Goal: Check status: Check status

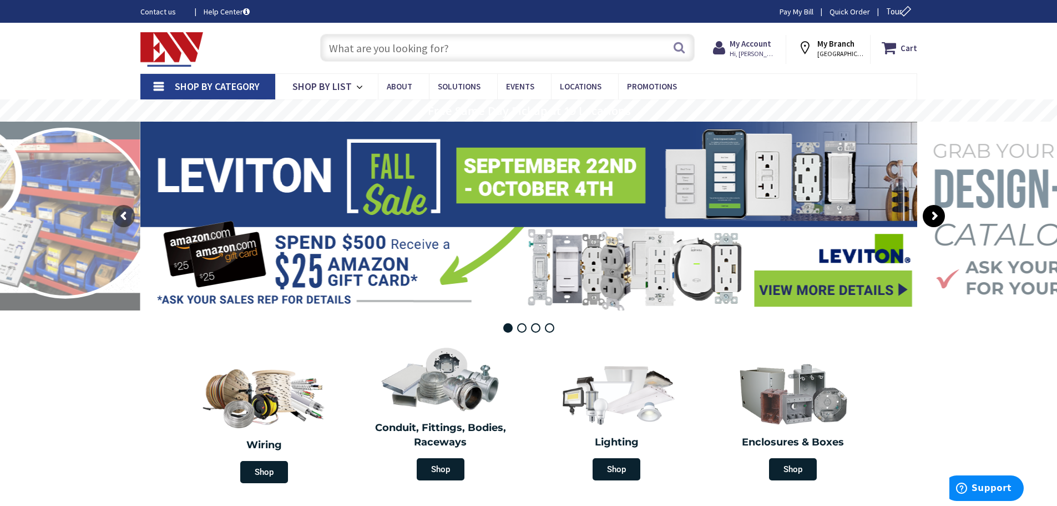
click at [931, 213] on rs-arrow at bounding box center [934, 216] width 22 height 22
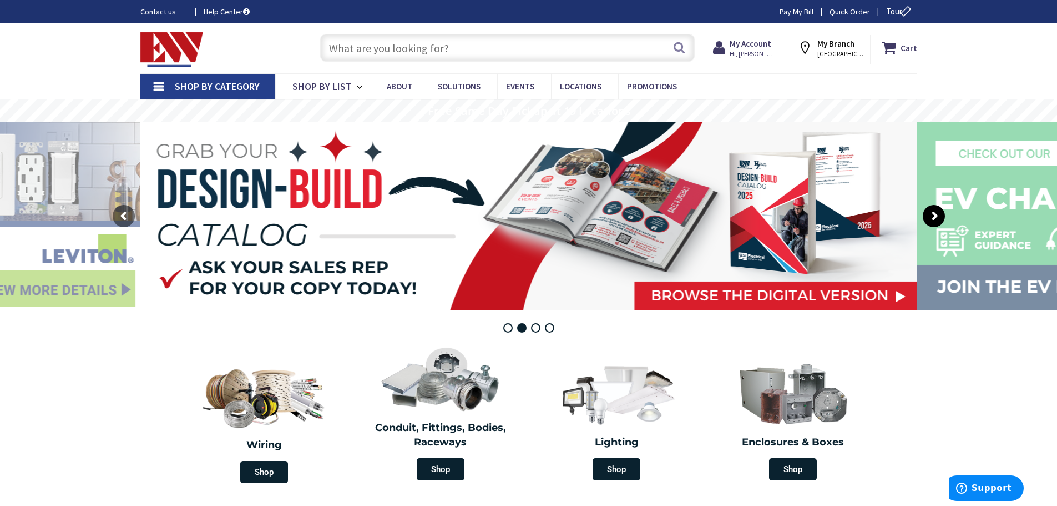
click at [931, 213] on rs-arrow at bounding box center [934, 216] width 22 height 22
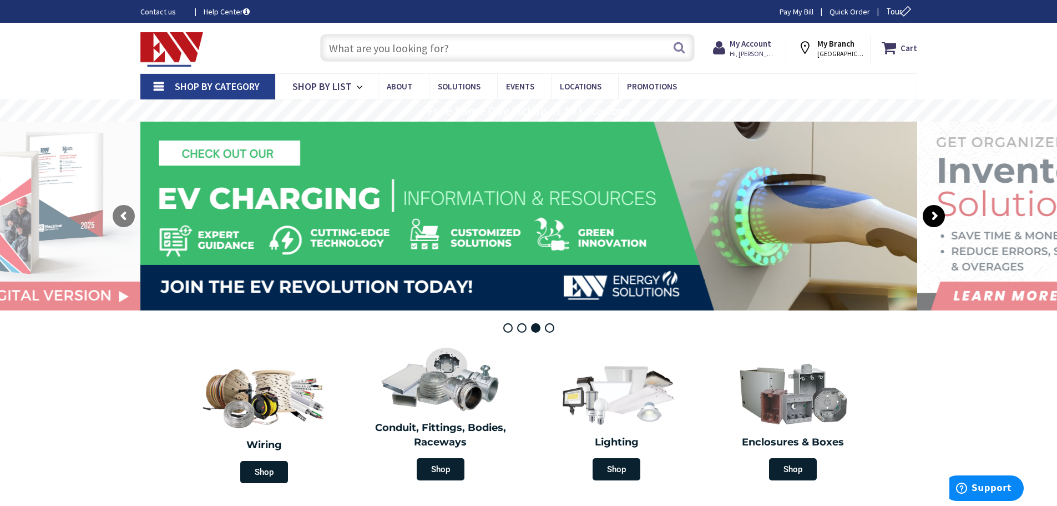
click at [931, 213] on rs-arrow at bounding box center [934, 216] width 22 height 22
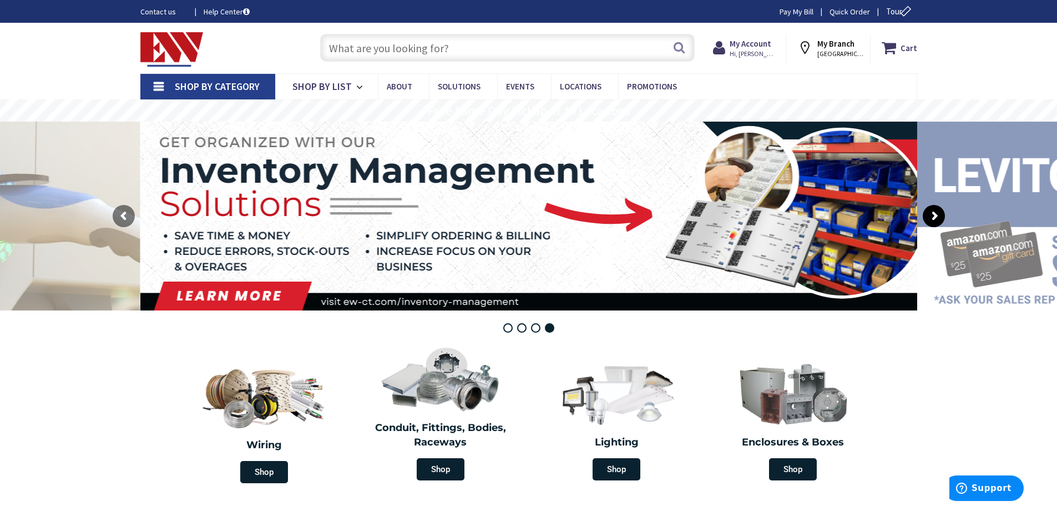
click at [931, 213] on rs-arrow at bounding box center [934, 216] width 22 height 22
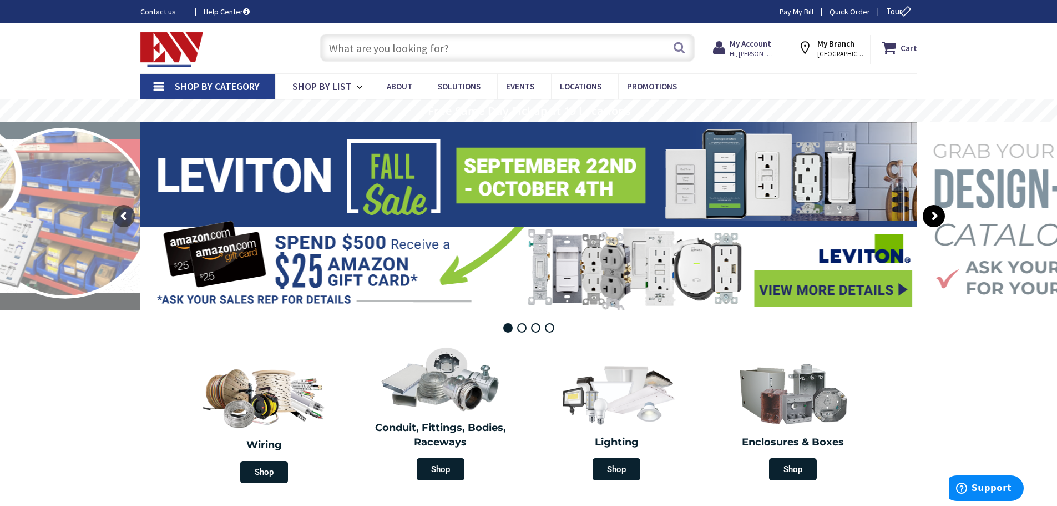
click at [931, 213] on rs-arrow at bounding box center [934, 216] width 22 height 22
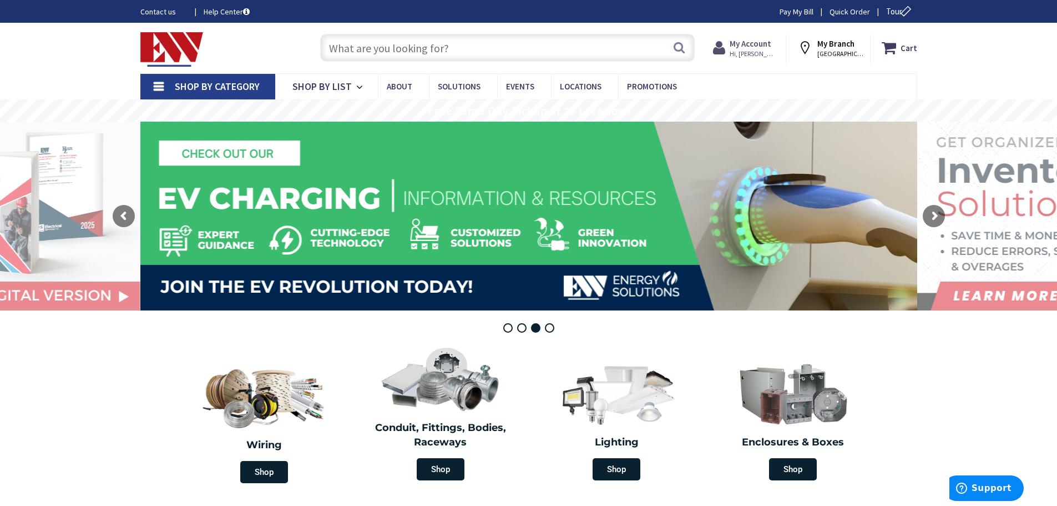
click at [739, 50] on span "Hi, [PERSON_NAME]" at bounding box center [753, 53] width 47 height 9
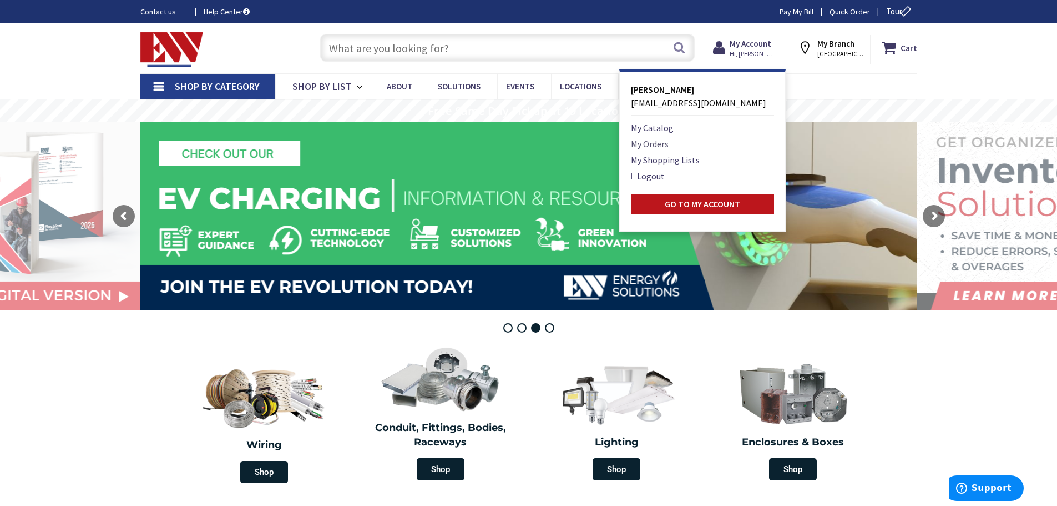
click at [650, 143] on link "My Orders" at bounding box center [650, 143] width 38 height 13
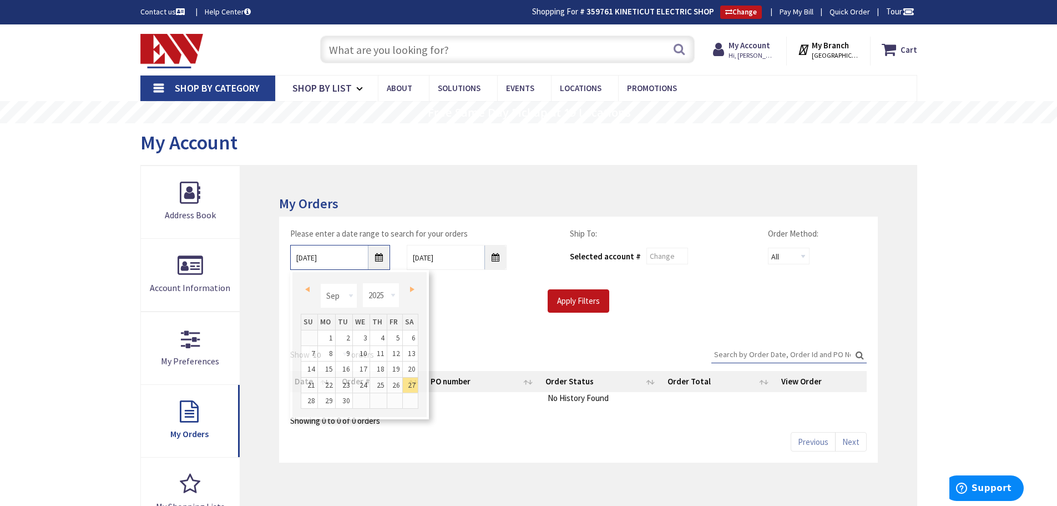
click at [378, 260] on input "9/27/2025" at bounding box center [340, 257] width 100 height 25
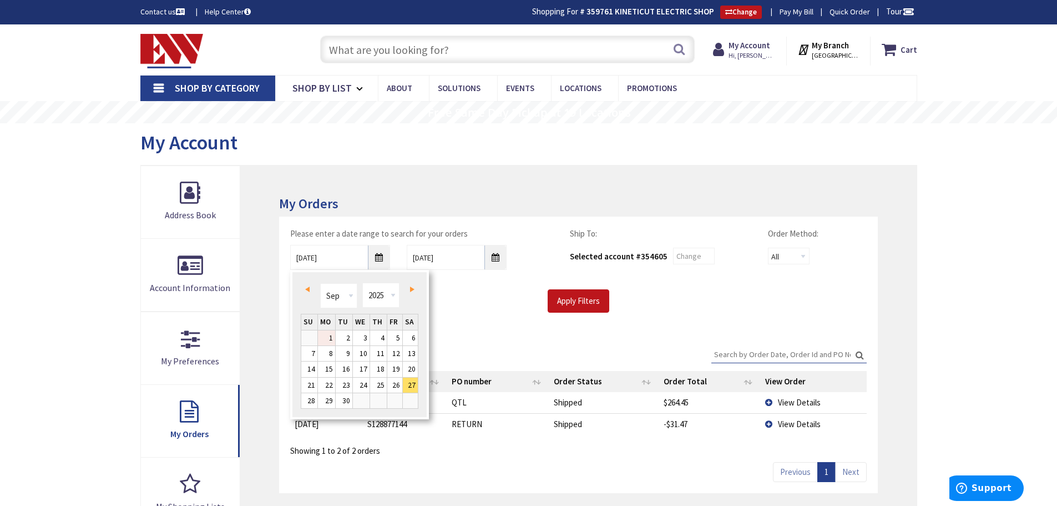
click at [330, 336] on link "1" at bounding box center [326, 337] width 17 height 15
type input "09/01/2025"
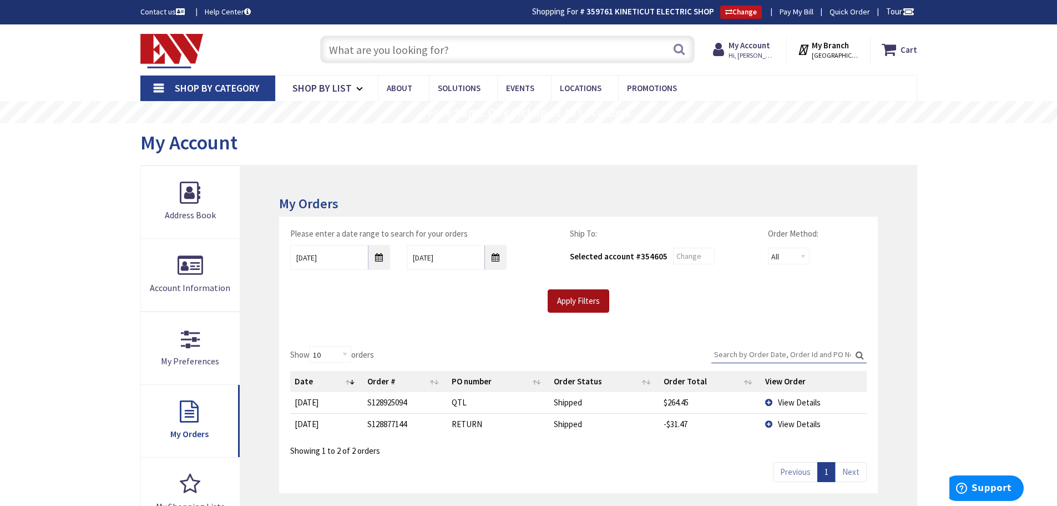
click at [577, 305] on input "Apply Filters" at bounding box center [579, 300] width 62 height 23
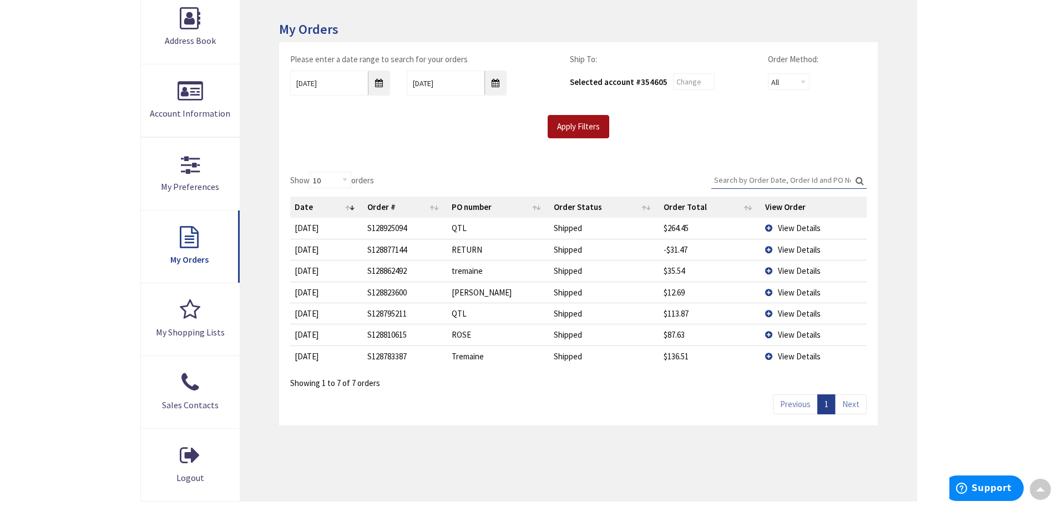
scroll to position [175, 0]
click at [768, 226] on td "View Details" at bounding box center [813, 226] width 105 height 21
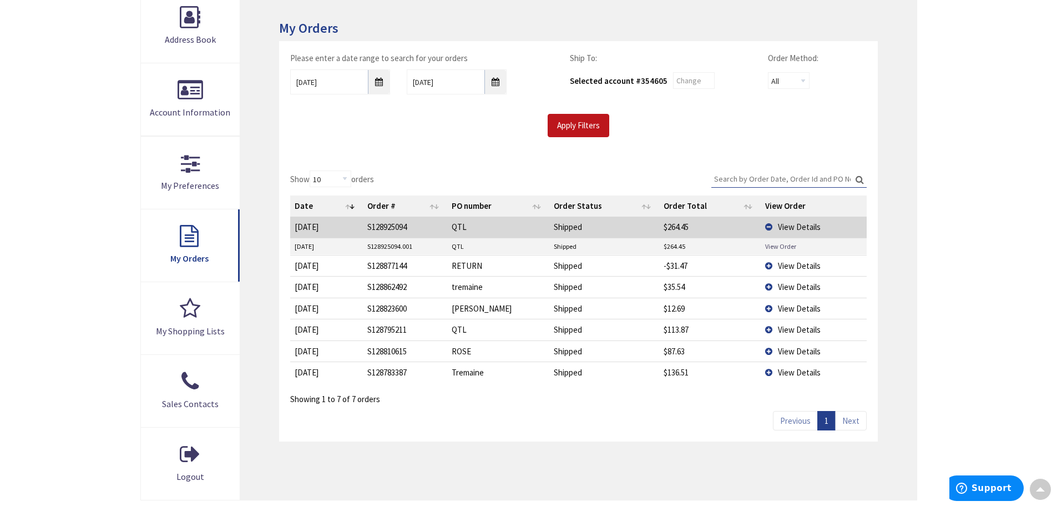
click at [773, 246] on link "View Order" at bounding box center [780, 245] width 31 height 9
click at [768, 246] on link "View Order" at bounding box center [780, 245] width 31 height 9
click at [47, 114] on div "Skip to Content Toggle Nav Search Cart My Cart Close" at bounding box center [528, 292] width 1057 height 886
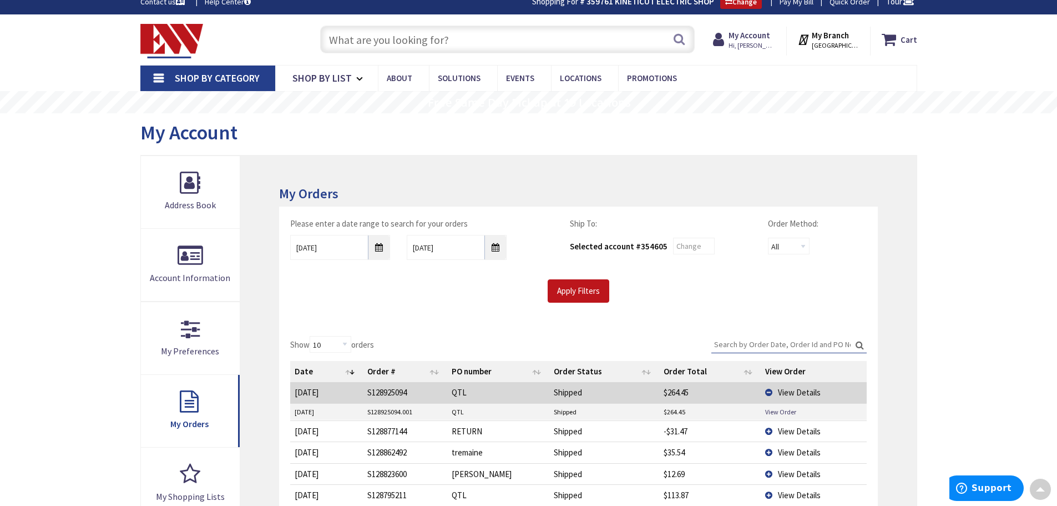
scroll to position [0, 0]
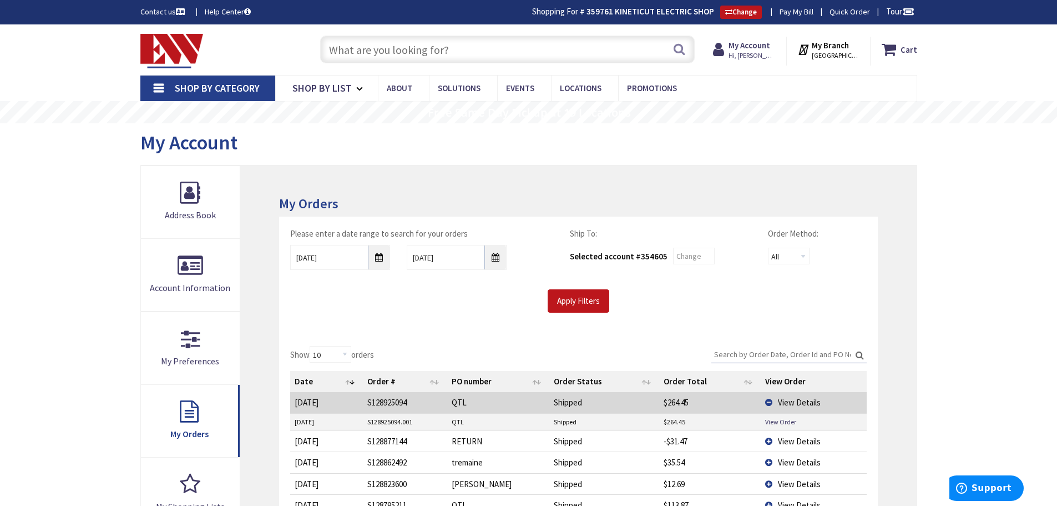
click at [453, 46] on input "text" at bounding box center [507, 50] width 375 height 28
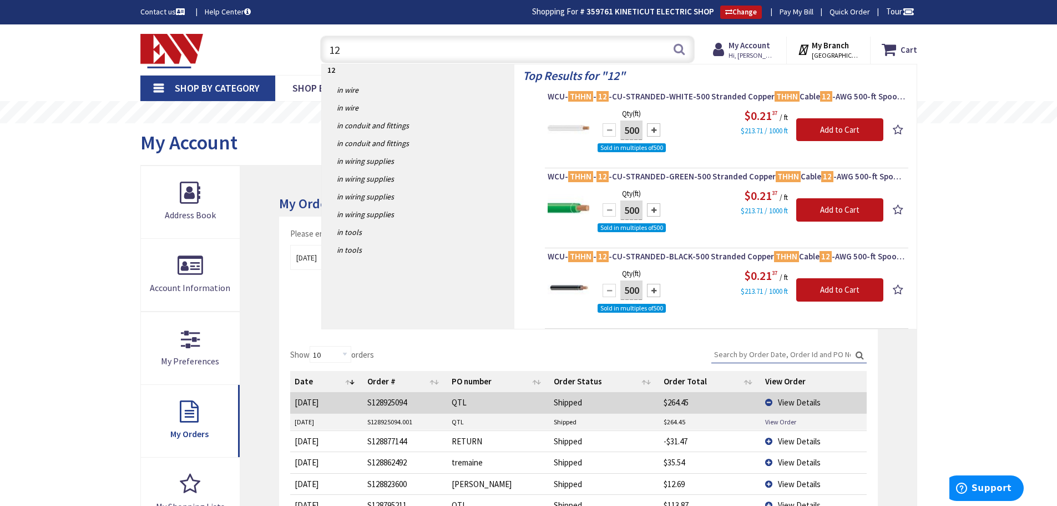
type input "1"
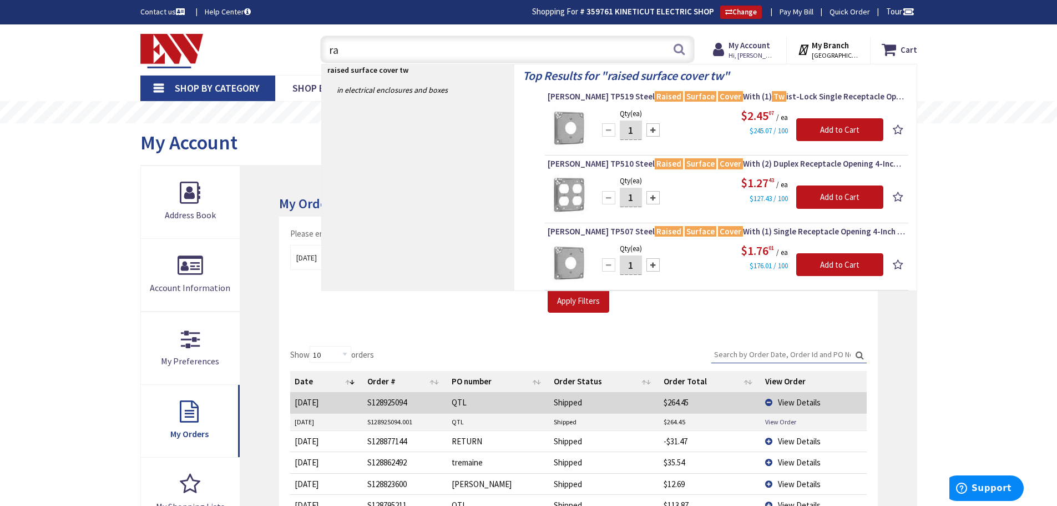
type input "r"
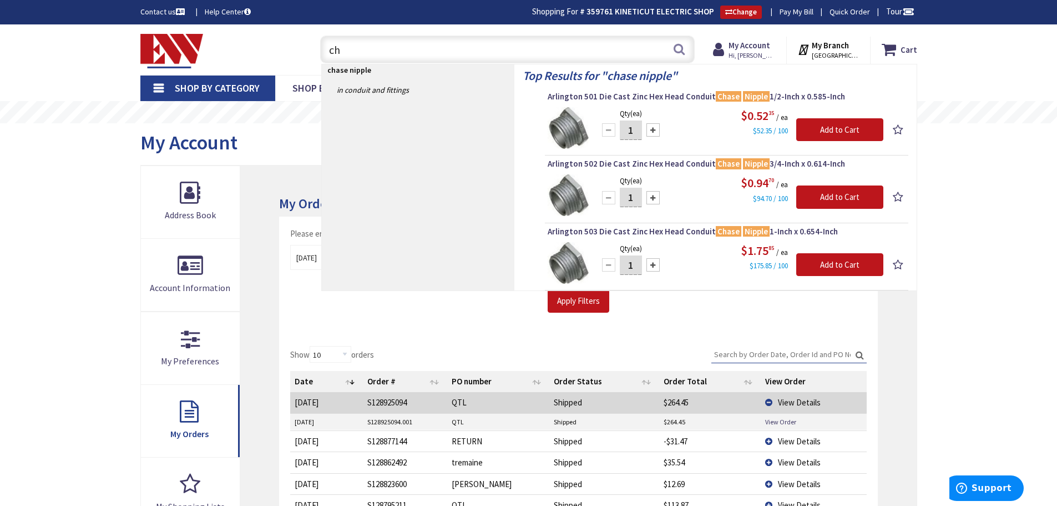
type input "c"
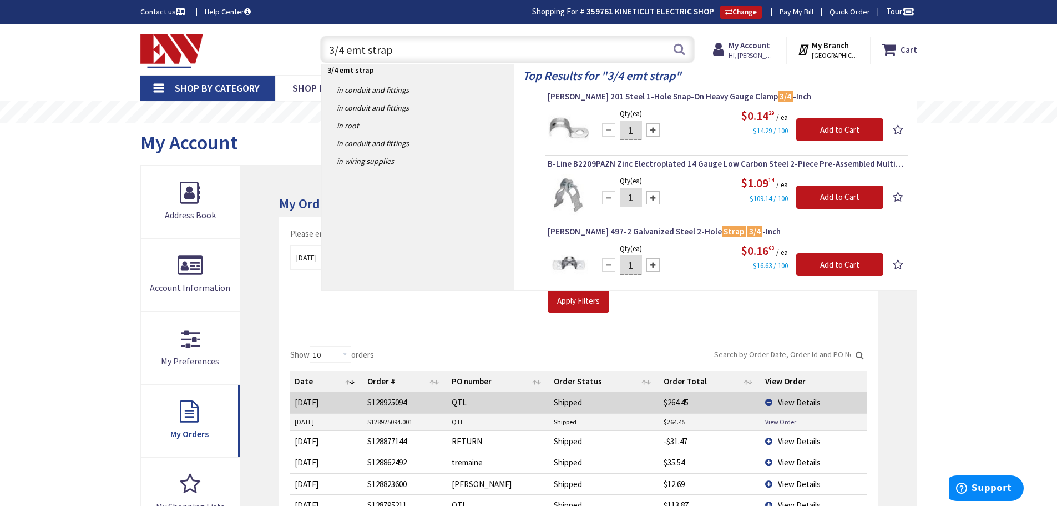
type input "3/4 emt strap"
click at [978, 61] on div "Skip to Content Toggle Nav 3/4 emt strap 3/4 emt strap Search Cart My Cart Clos…" at bounding box center [528, 49] width 1057 height 51
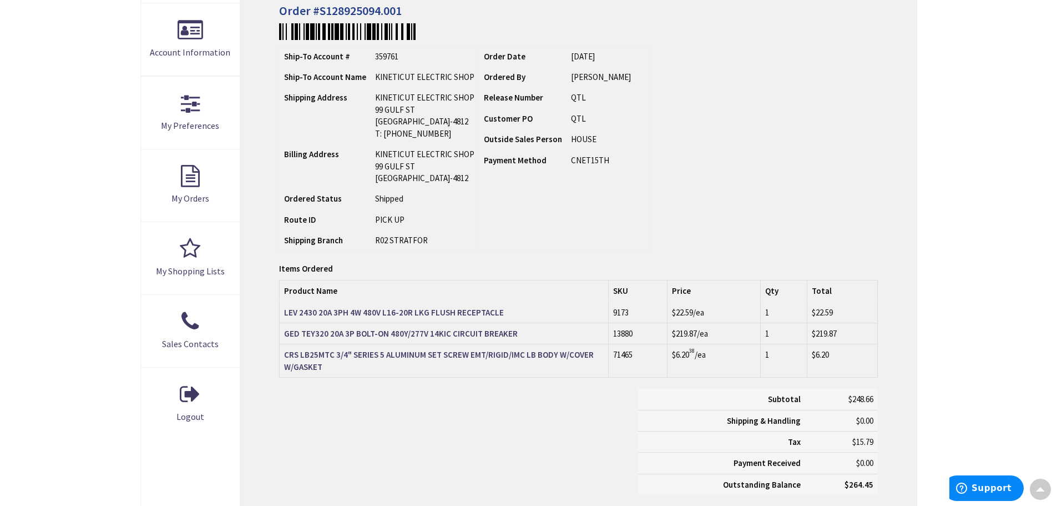
scroll to position [246, 0]
